Goal: Find specific page/section: Find specific page/section

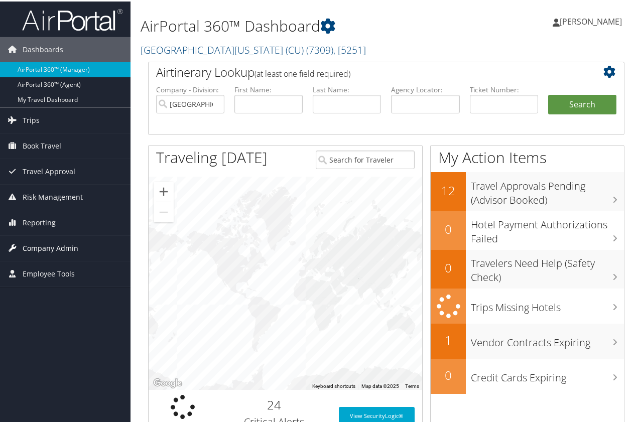
click at [53, 246] on span "Company Admin" at bounding box center [51, 246] width 56 height 25
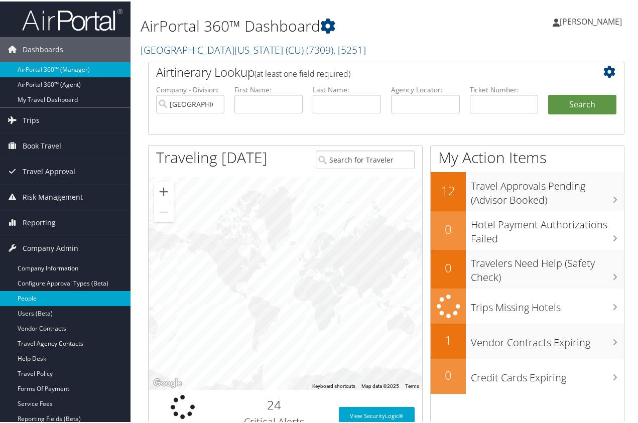
click at [33, 302] on link "People" at bounding box center [65, 297] width 131 height 15
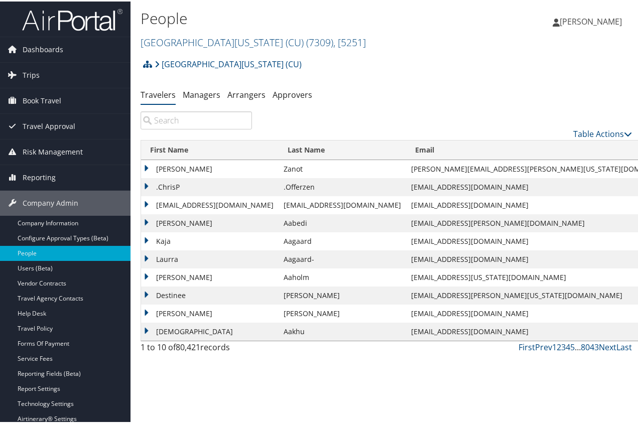
click at [202, 119] on input "search" at bounding box center [196, 119] width 111 height 18
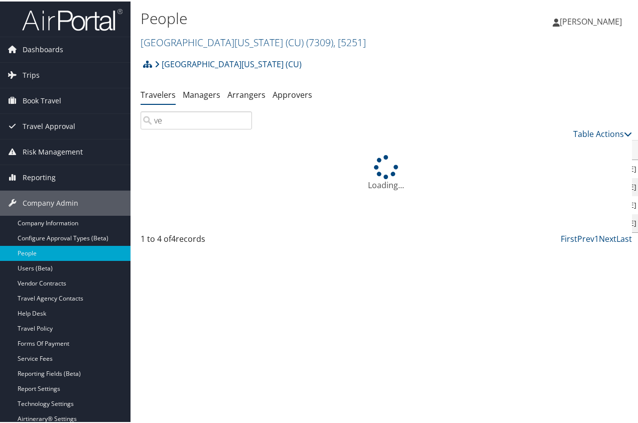
type input "v"
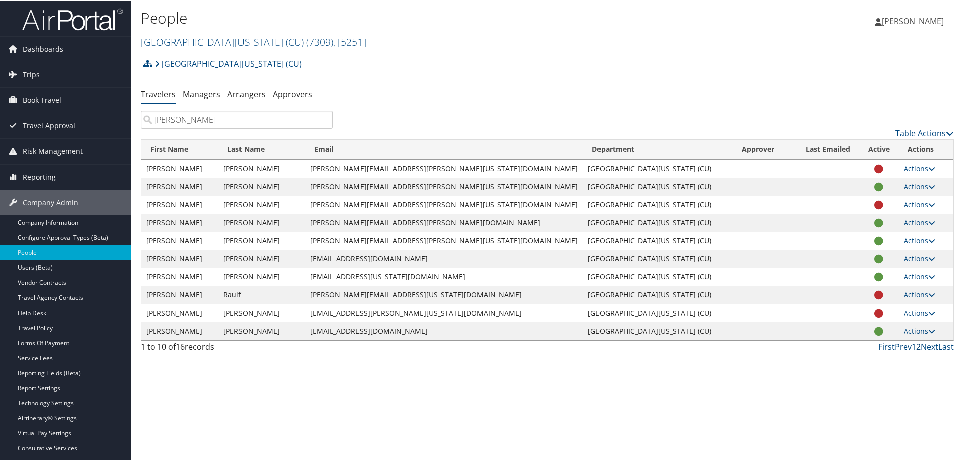
click at [642, 345] on link "2" at bounding box center [918, 345] width 5 height 11
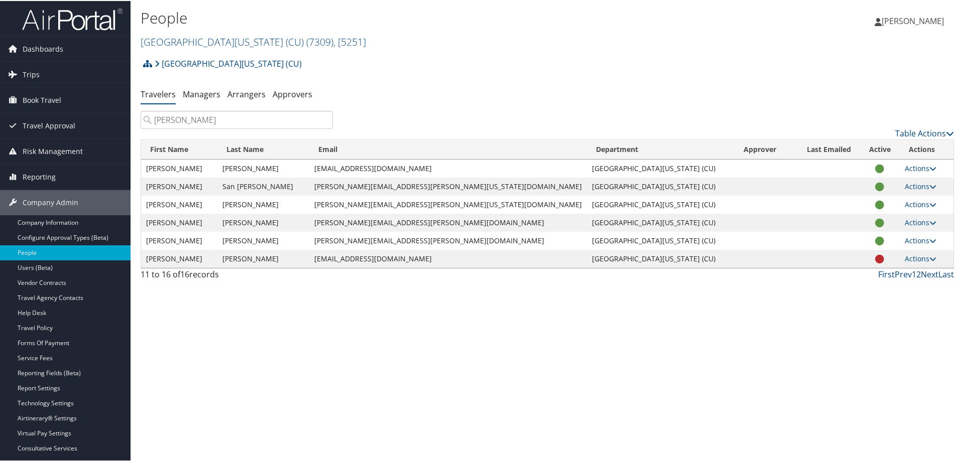
click at [642, 275] on link "1" at bounding box center [914, 273] width 5 height 11
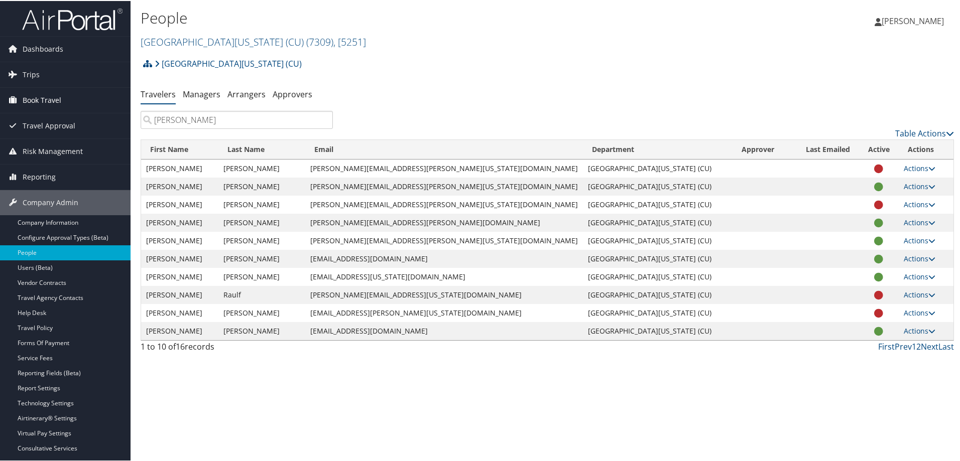
drag, startPoint x: 200, startPoint y: 121, endPoint x: 64, endPoint y: 106, distance: 137.4
click at [67, 110] on div "Dashboards AirPortal 360™ (Manager) AirPortal 360™ (Agent) My Travel Dashboard …" at bounding box center [482, 230] width 964 height 461
paste input "venzor@uccs.edu"
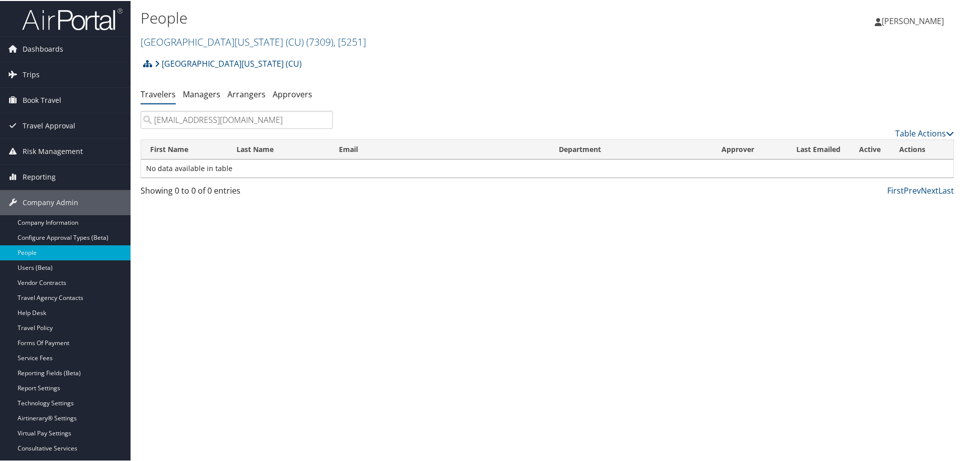
type input "rvenzor@uccs.edu"
drag, startPoint x: 224, startPoint y: 122, endPoint x: 145, endPoint y: 120, distance: 79.4
click at [145, 120] on input "rvenzor@uccs.edu" at bounding box center [237, 119] width 192 height 18
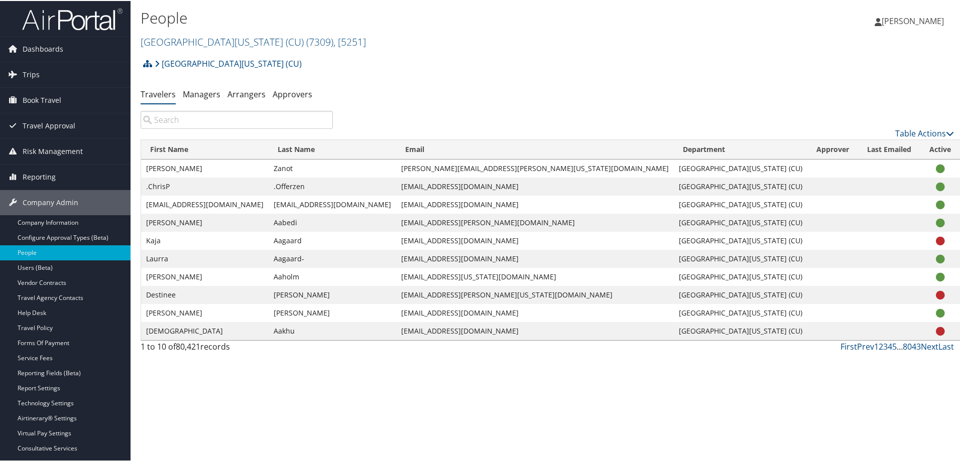
click at [168, 117] on input "search" at bounding box center [237, 119] width 192 height 18
paste input "onesimo Venzor"
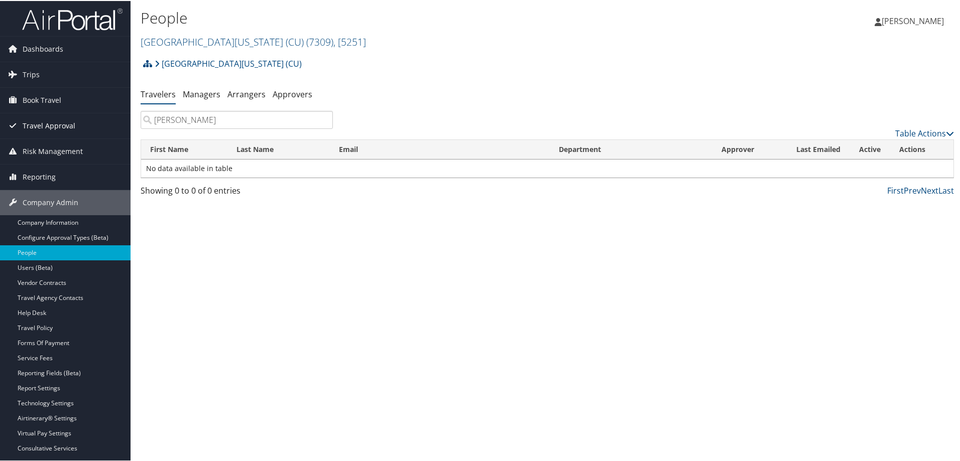
drag, startPoint x: 188, startPoint y: 117, endPoint x: 118, endPoint y: 117, distance: 69.8
click at [118, 117] on div "Dashboards AirPortal 360™ (Manager) AirPortal 360™ (Agent) My Travel Dashboard …" at bounding box center [482, 230] width 964 height 461
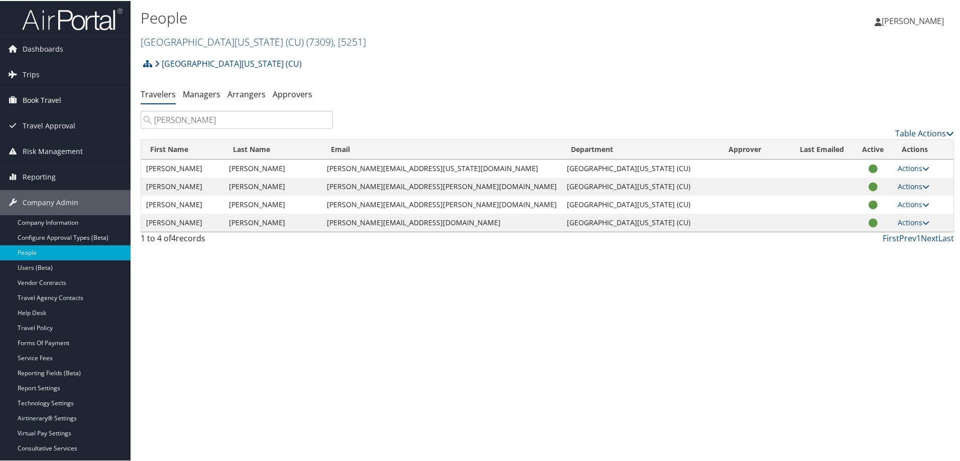
drag, startPoint x: 194, startPoint y: 117, endPoint x: 129, endPoint y: 109, distance: 65.8
click at [129, 109] on div "Dashboards AirPortal 360™ (Manager) AirPortal 360™ (Agent) My Travel Dashboard …" at bounding box center [482, 230] width 964 height 461
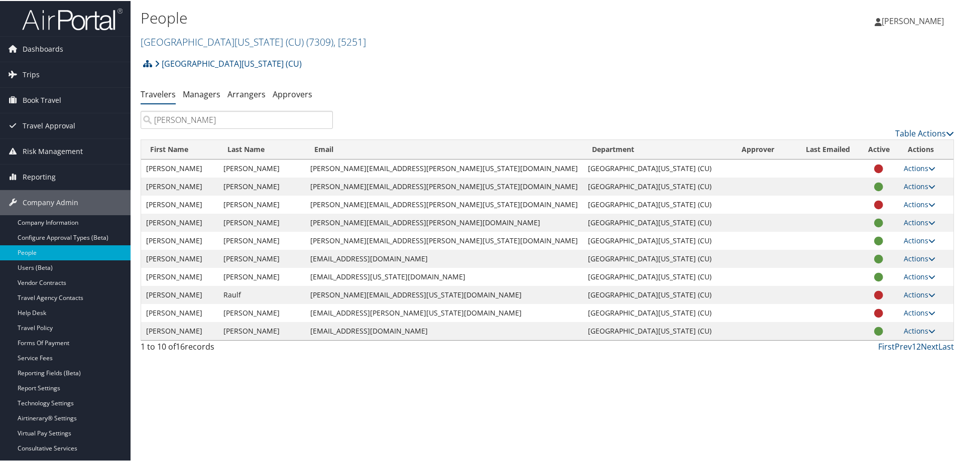
type input "raul"
click at [642, 344] on link "2" at bounding box center [918, 345] width 5 height 11
